Goal: Transaction & Acquisition: Purchase product/service

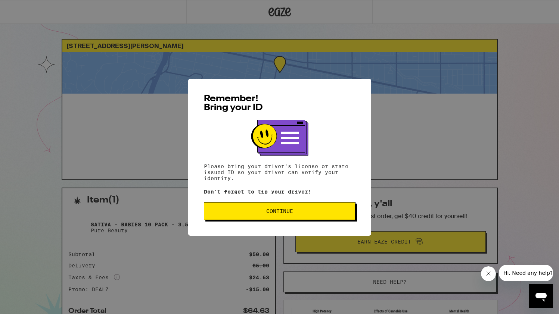
click at [288, 204] on button "Continue" at bounding box center [280, 211] width 152 height 18
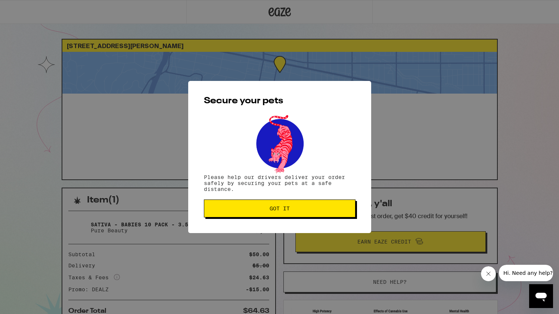
click at [298, 208] on span "Got it" at bounding box center [279, 208] width 139 height 5
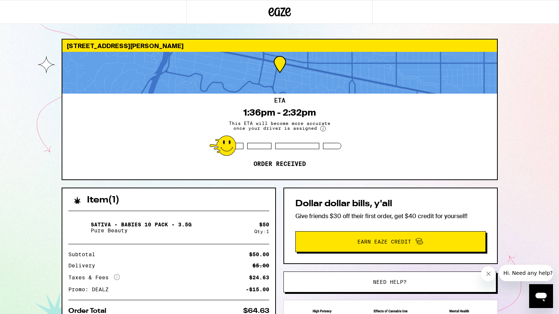
click at [545, 69] on div "14322 Dickens St Los Angeles 91423 ETA 1:36pm - 2:32pm This ETA will become mor…" at bounding box center [279, 203] width 559 height 407
click at [288, 180] on div "14322 Dickens St Los Angeles 91423 ETA 1:36pm - 2:32pm This ETA will become mor…" at bounding box center [280, 109] width 436 height 141
click at [47, 43] on div "14322 Dickens St Los Angeles 91423 ETA 1:36pm - 2:32pm This ETA will become mor…" at bounding box center [279, 203] width 559 height 407
click at [511, 180] on div "14322 Dickens St Los Angeles 91423 ETA 1:36pm - 2:32pm This ETA will become mor…" at bounding box center [279, 203] width 559 height 407
click at [488, 275] on icon "Close message from company" at bounding box center [488, 274] width 6 height 6
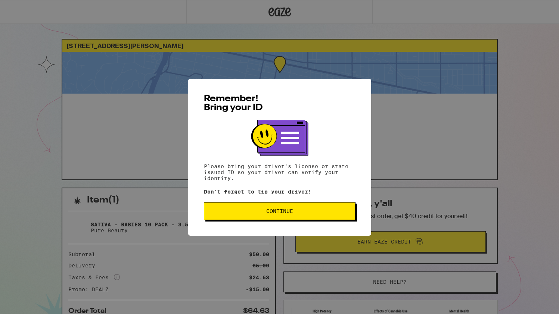
click at [268, 213] on span "Continue" at bounding box center [279, 211] width 27 height 5
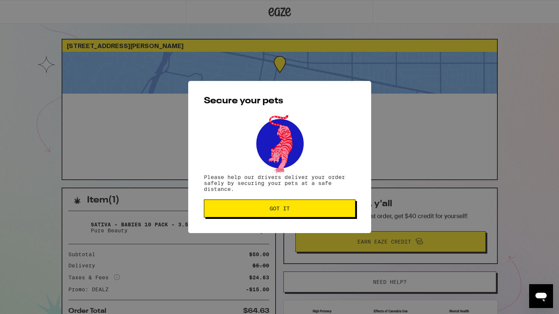
click at [278, 178] on p "Please help our drivers deliver your order safely by securing your pets at a sa…" at bounding box center [280, 183] width 152 height 18
click at [279, 213] on button "Got it" at bounding box center [280, 209] width 152 height 18
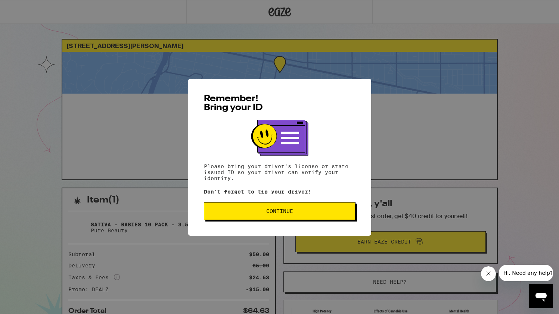
click at [293, 211] on span "Continue" at bounding box center [279, 211] width 139 height 5
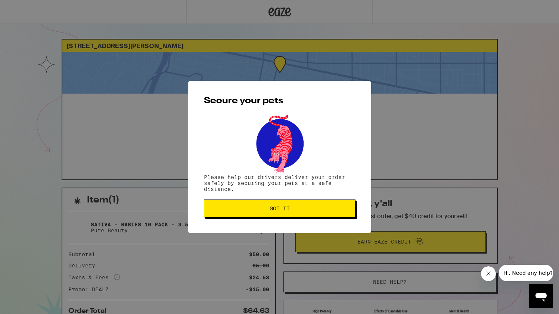
click at [293, 211] on span "Got it" at bounding box center [279, 208] width 139 height 5
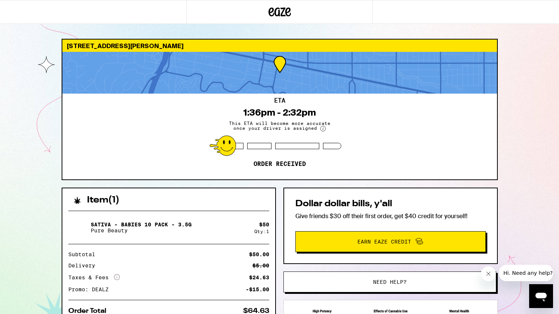
click at [280, 190] on div "Item ( 1 ) Sativa - Babies 10 Pack - 3.5g Pure Beauty $ 50 Qty: 1 Subtotal $50.…" at bounding box center [280, 297] width 436 height 219
